Goal: Information Seeking & Learning: Learn about a topic

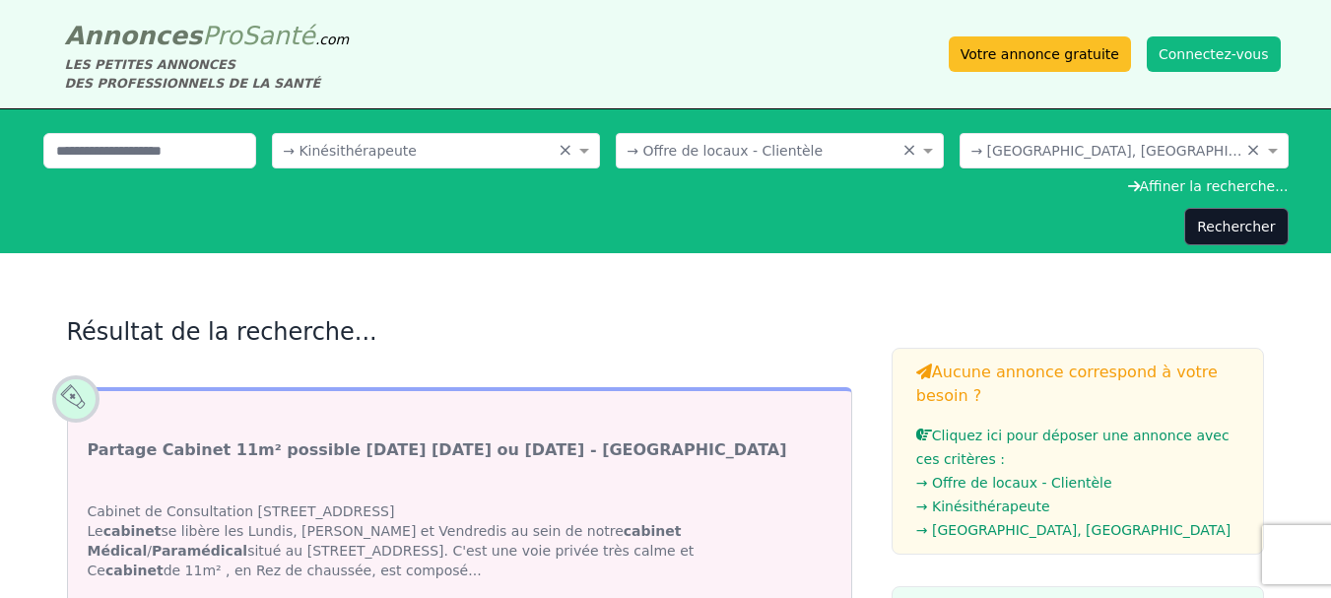
click at [1212, 157] on input "text" at bounding box center [1104, 149] width 267 height 20
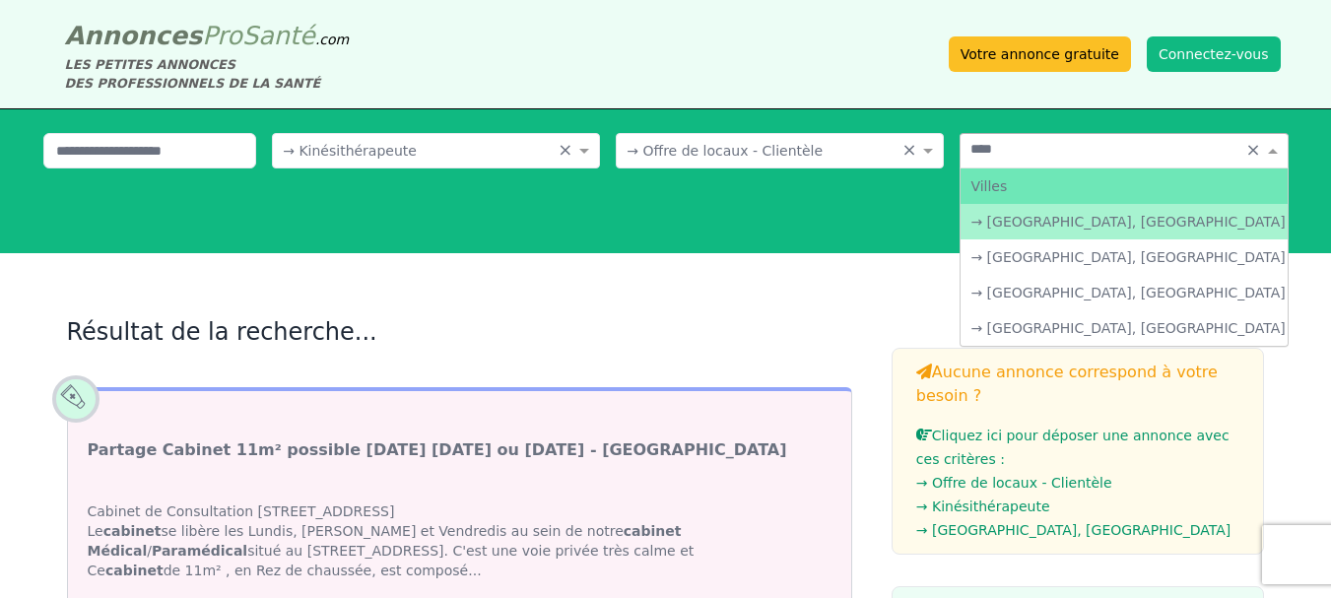
type input "*****"
click at [1126, 220] on div "→ [GEOGRAPHIC_DATA], [GEOGRAPHIC_DATA]" at bounding box center [1124, 221] width 326 height 35
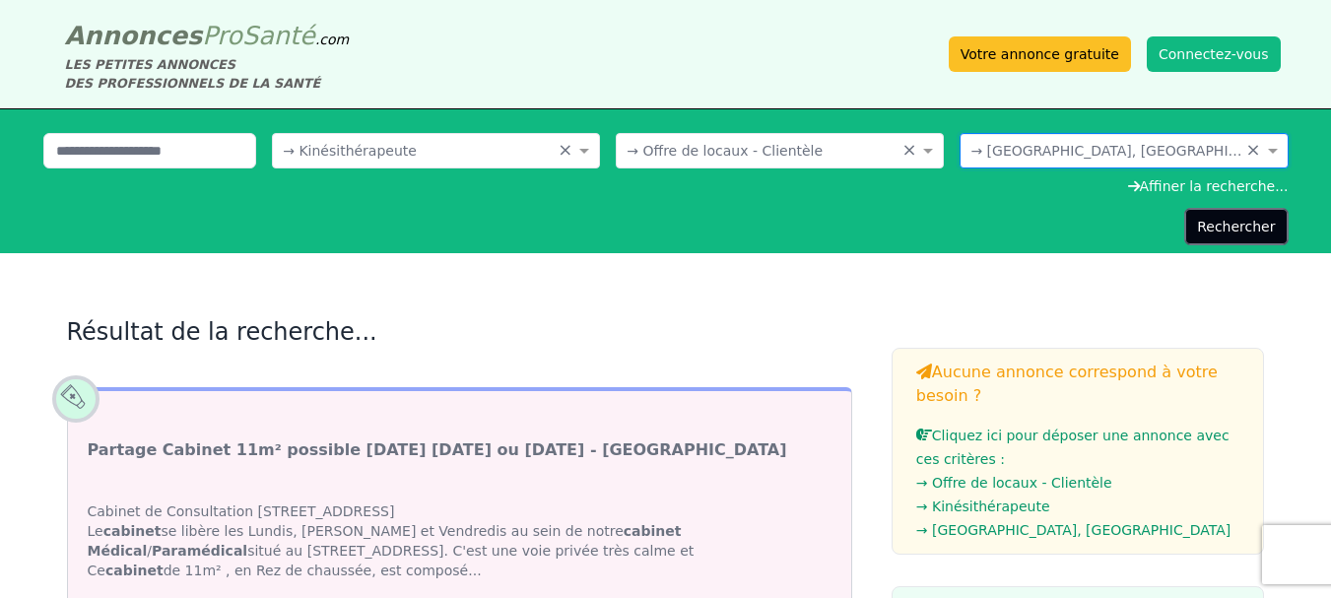
click at [1223, 228] on button "Rechercher" at bounding box center [1235, 226] width 103 height 37
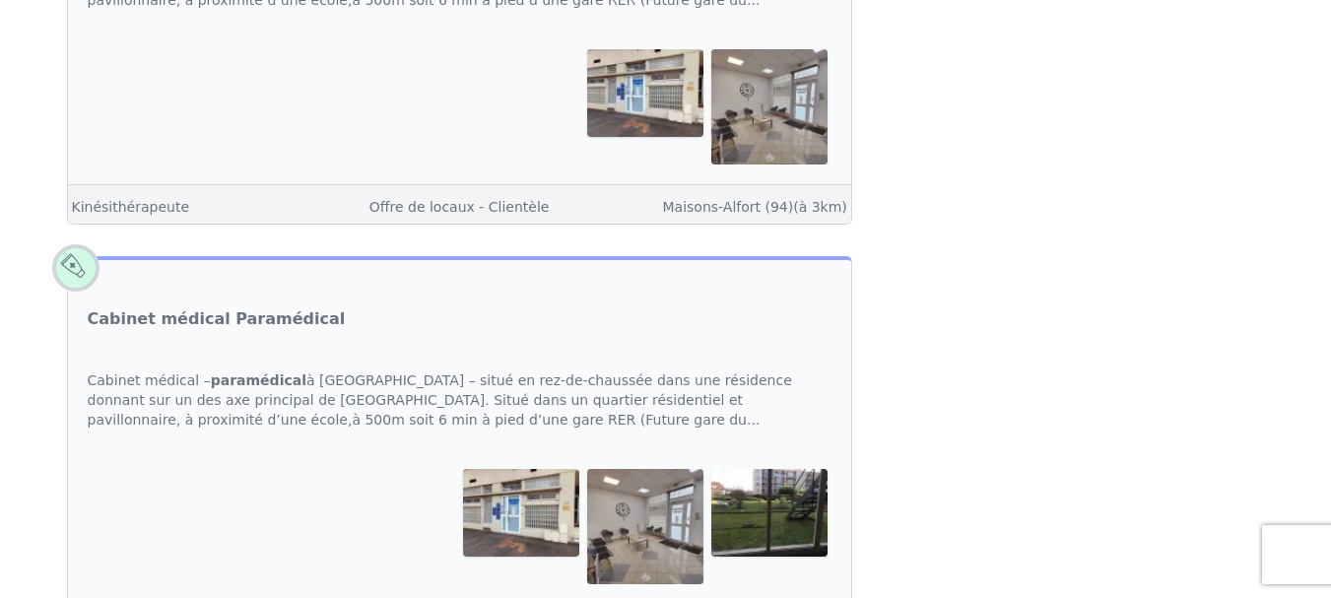
scroll to position [2799, 0]
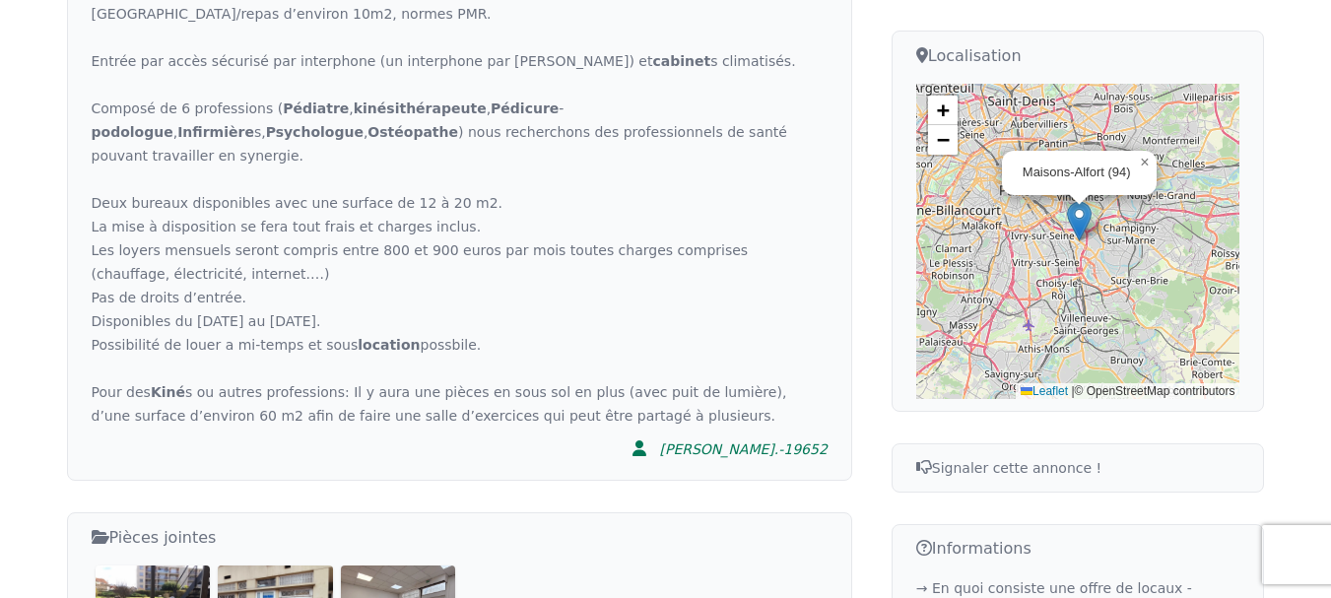
scroll to position [788, 0]
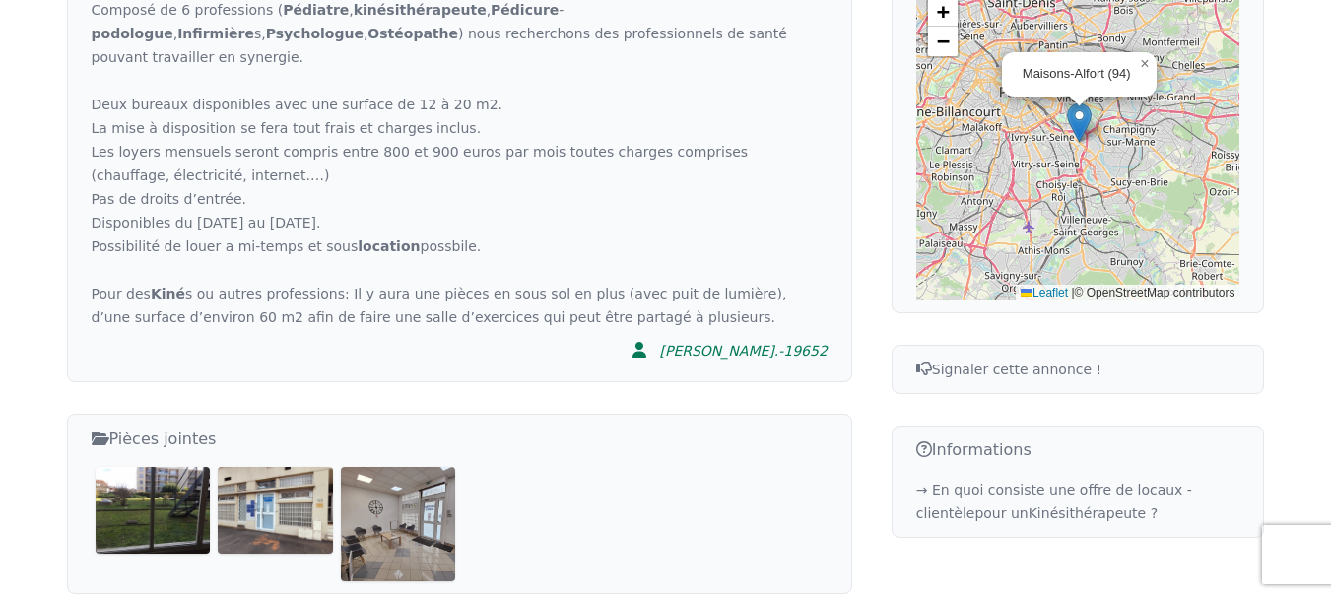
click at [144, 467] on img at bounding box center [153, 510] width 115 height 86
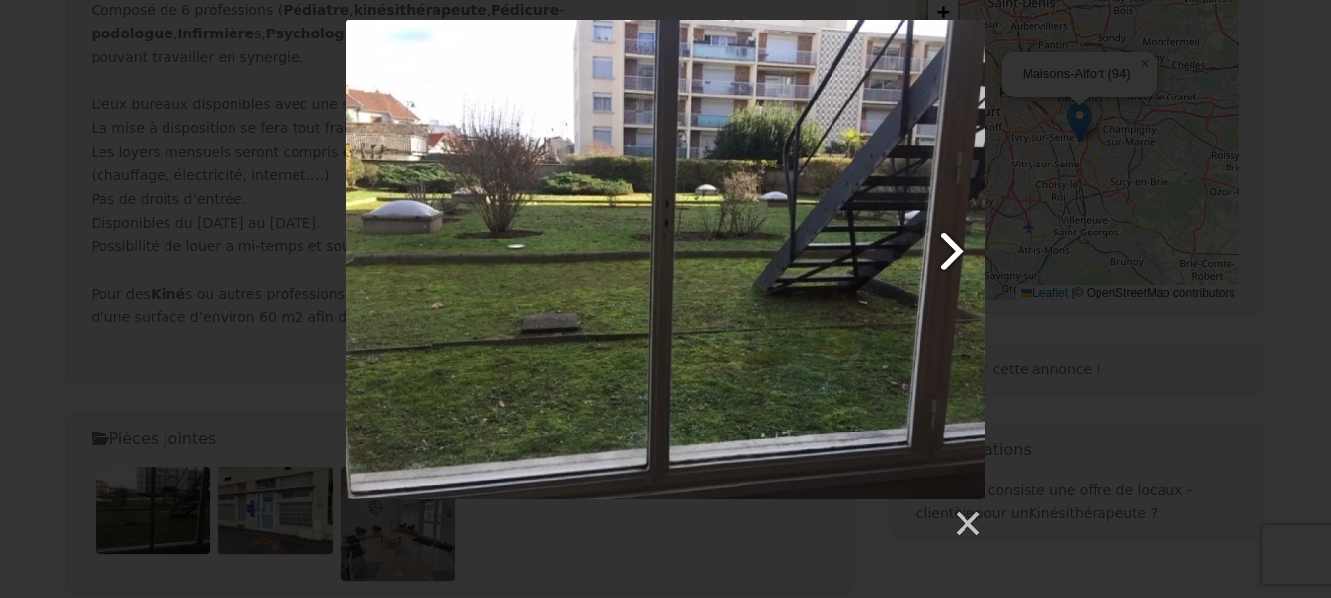
click at [943, 246] on link at bounding box center [780, 260] width 409 height 480
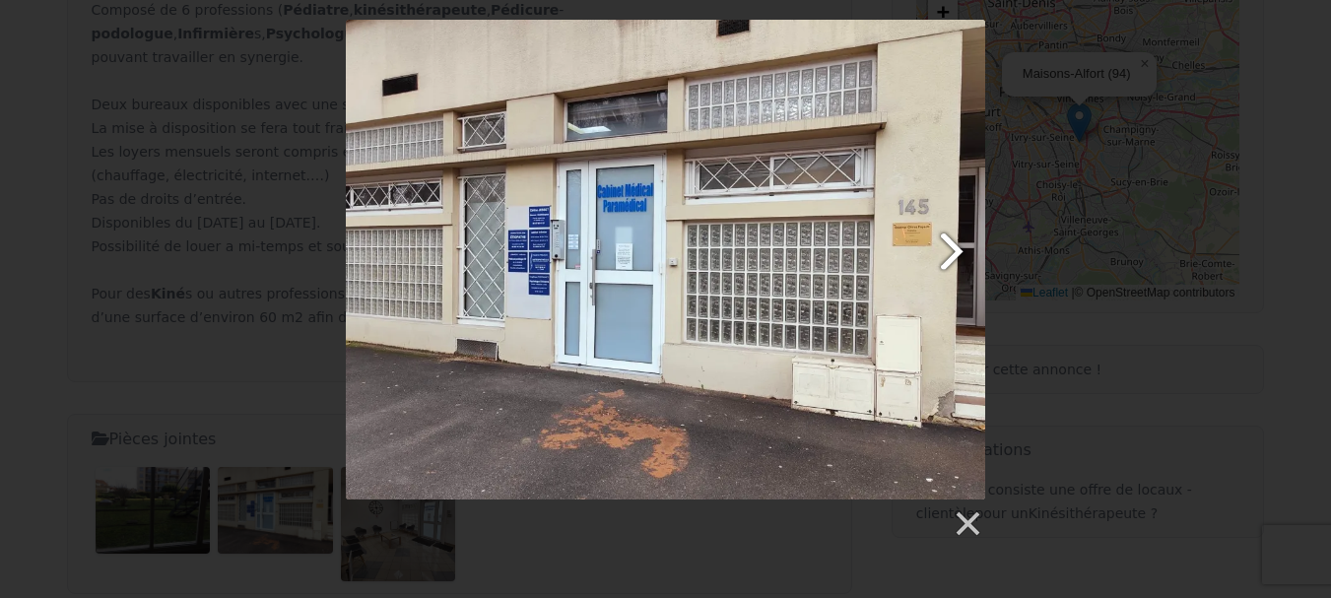
click at [948, 251] on link at bounding box center [780, 260] width 409 height 480
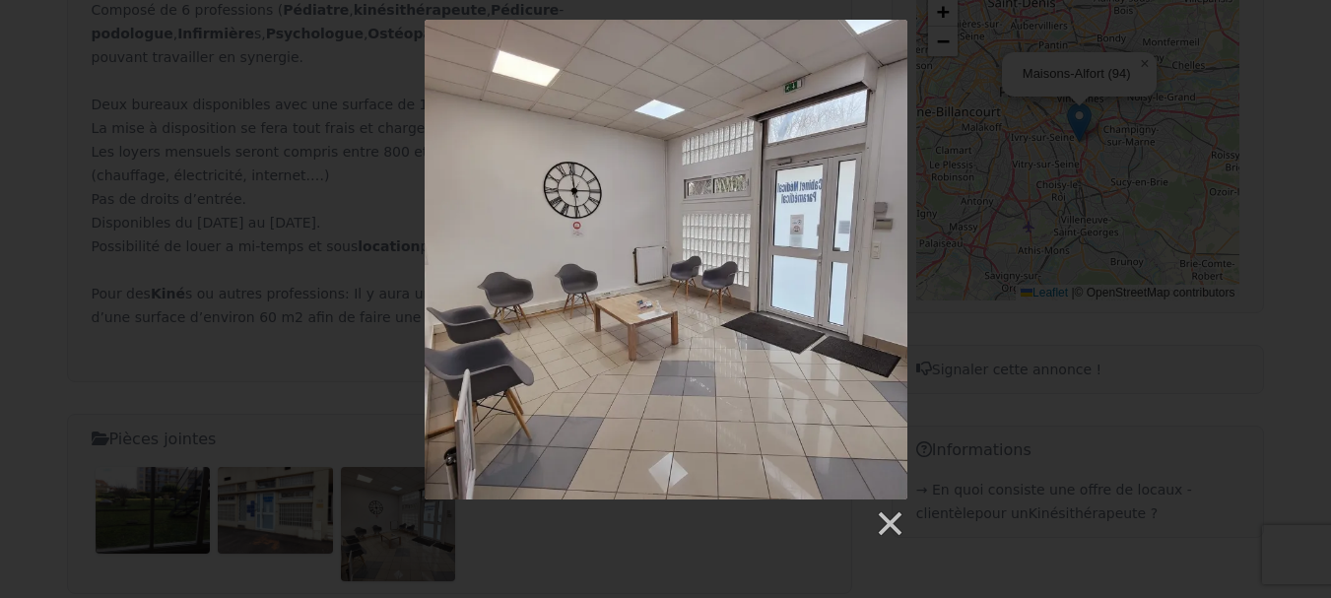
click at [893, 508] on div at bounding box center [666, 519] width 483 height 39
click at [888, 518] on link at bounding box center [889, 524] width 30 height 30
